Goal: Find specific page/section: Find specific page/section

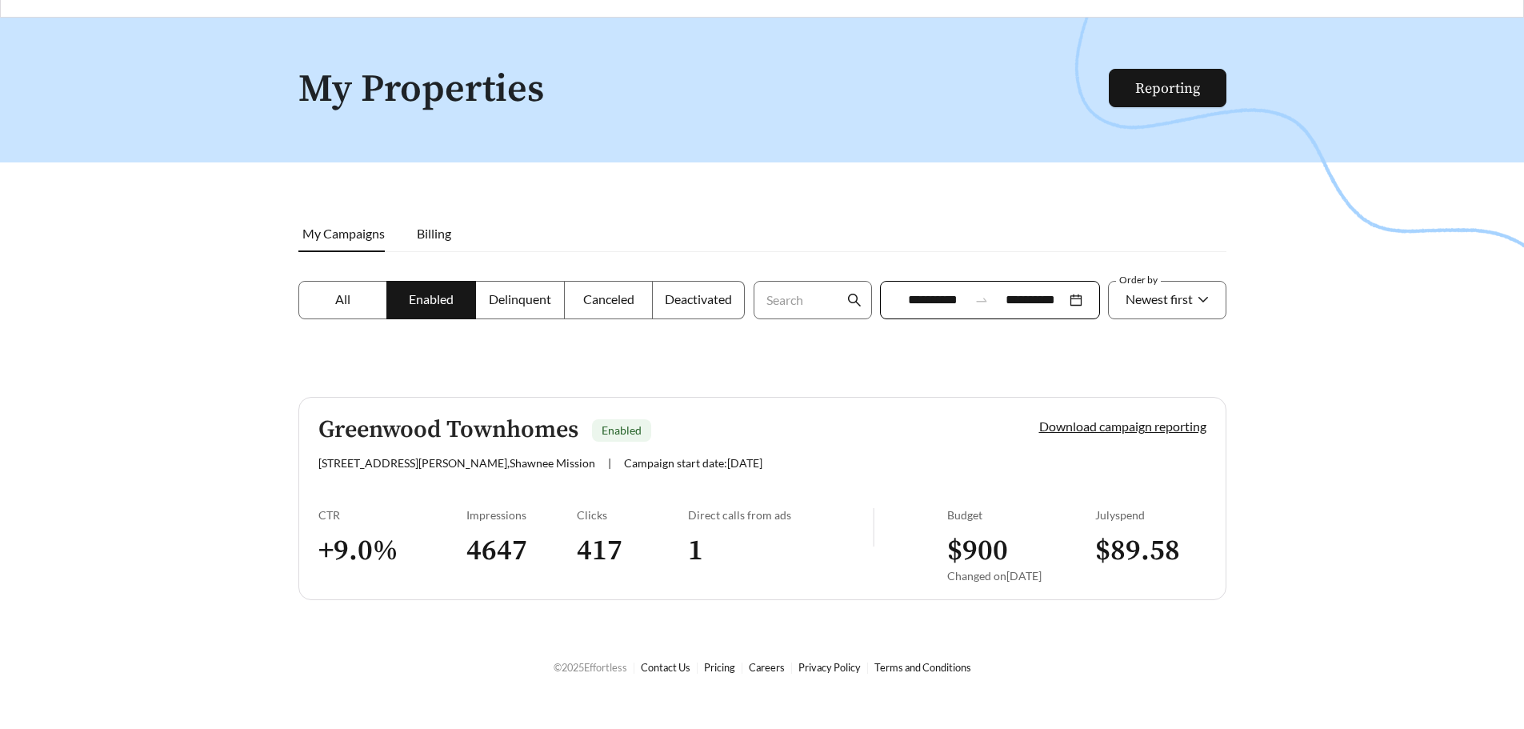
scroll to position [51, 0]
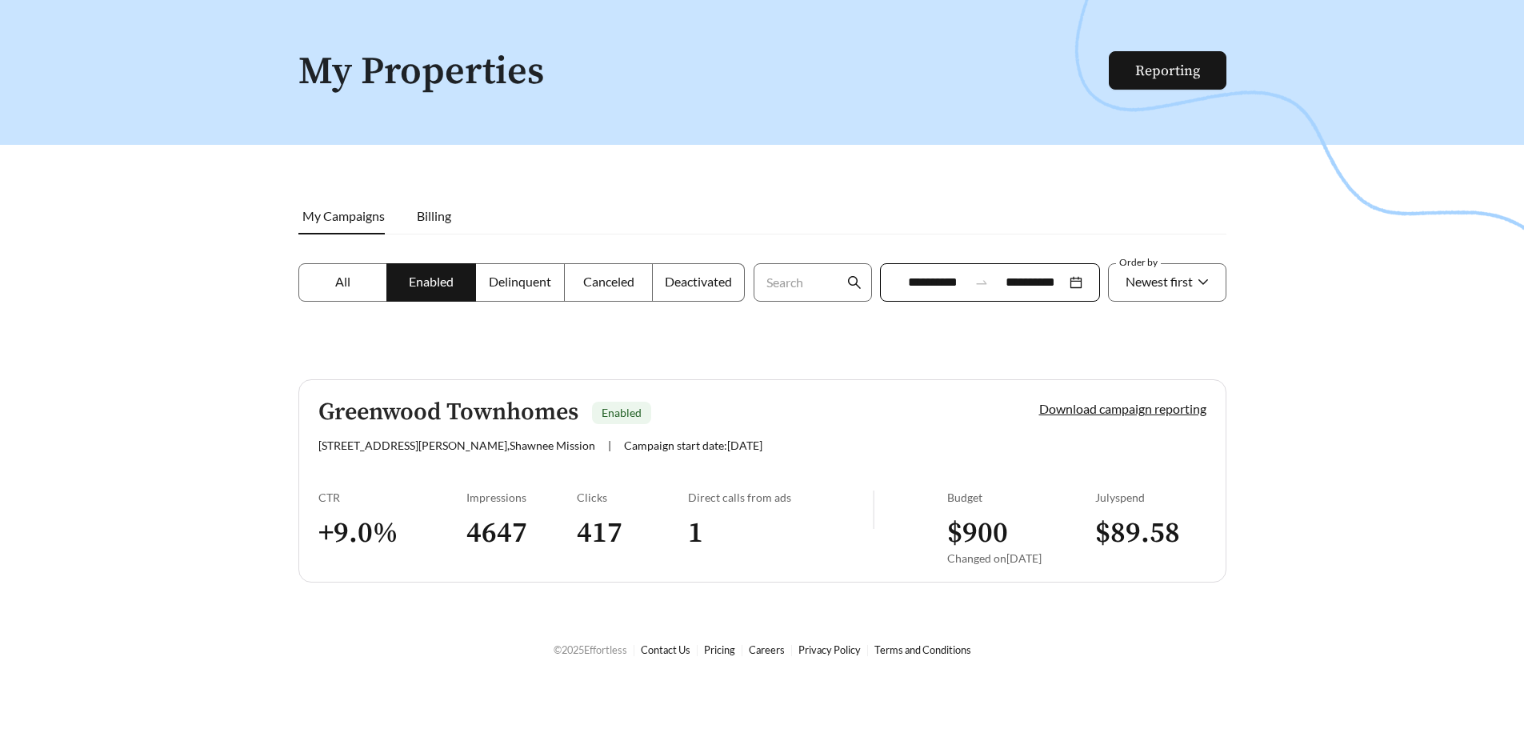
click at [359, 282] on label "All" at bounding box center [343, 282] width 90 height 38
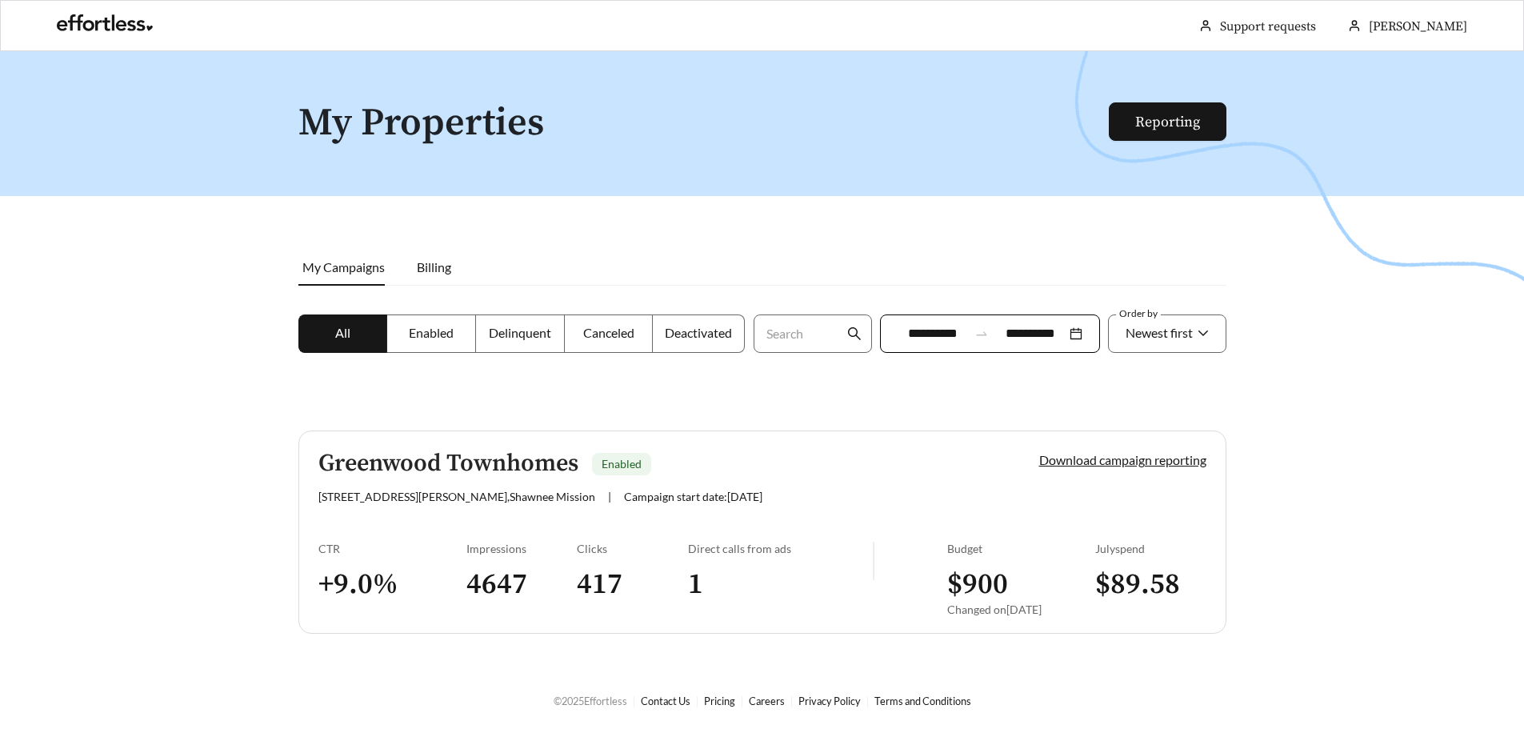
click at [395, 132] on h1 "My Properties" at bounding box center [704, 123] width 812 height 42
click at [137, 25] on link at bounding box center [105, 27] width 96 height 16
